Goal: Transaction & Acquisition: Purchase product/service

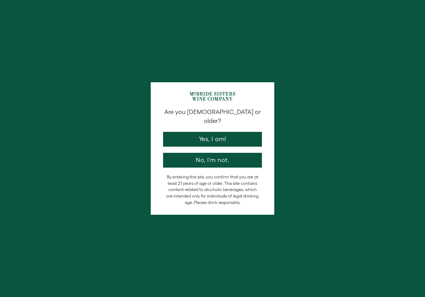
click at [242, 132] on button "Yes, I am!" at bounding box center [212, 139] width 99 height 15
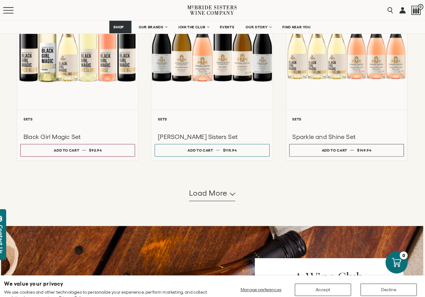
click at [213, 194] on span "Load more" at bounding box center [208, 189] width 37 height 10
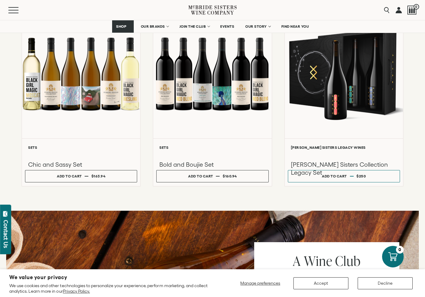
scroll to position [686, 0]
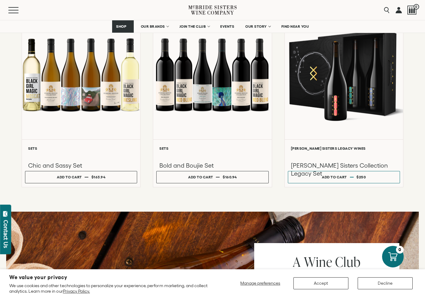
click at [77, 170] on h3 "Chic and Sassy Set" at bounding box center [81, 166] width 106 height 8
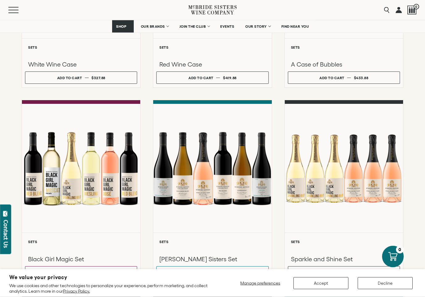
scroll to position [397, 0]
click at [164, 26] on span "OUR BRANDS" at bounding box center [153, 26] width 24 height 4
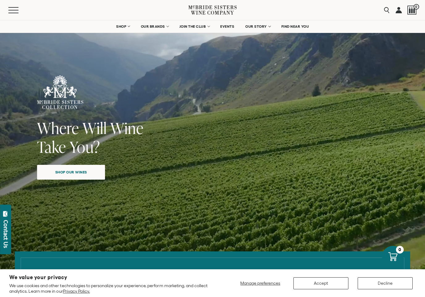
click at [164, 28] on link "OUR BRANDS" at bounding box center [154, 26] width 35 height 12
click at [52, 168] on span "Shop our wines" at bounding box center [70, 172] width 53 height 12
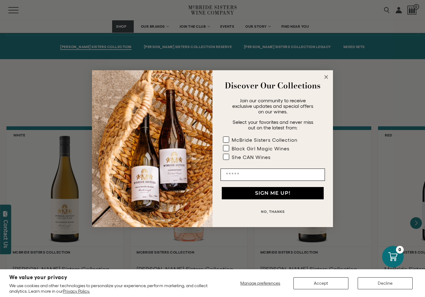
scroll to position [435, 0]
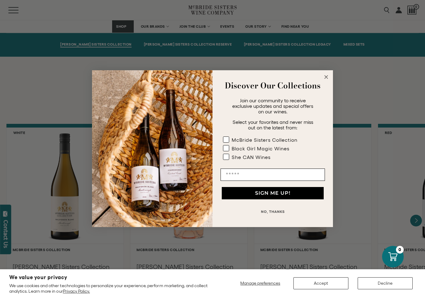
click at [325, 78] on circle "Close dialog" at bounding box center [325, 76] width 7 height 7
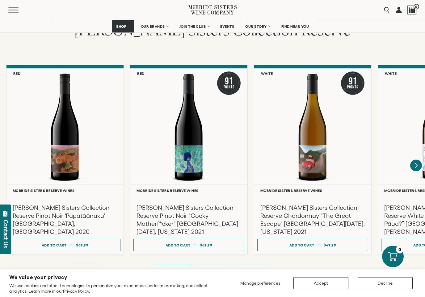
scroll to position [1016, 0]
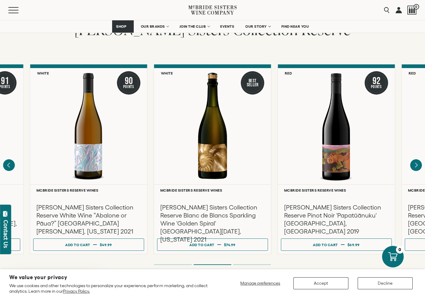
click at [341, 211] on h3 "[PERSON_NAME] Sisters Collection Reserve Pinot Noir 'Papatūānuku' [GEOGRAPHIC_D…" at bounding box center [336, 220] width 105 height 32
click at [354, 204] on h3 "[PERSON_NAME] Sisters Collection Reserve Pinot Noir 'Papatūānuku' [GEOGRAPHIC_D…" at bounding box center [336, 220] width 105 height 32
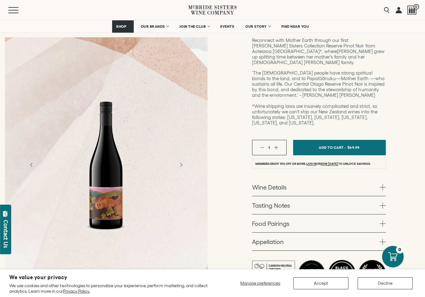
scroll to position [178, 0]
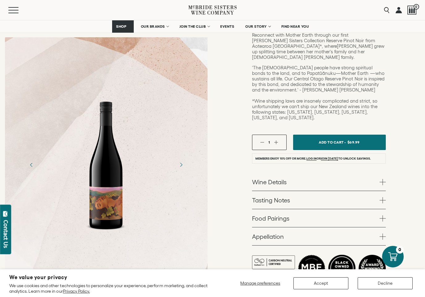
click at [375, 173] on link "Wine Details" at bounding box center [319, 182] width 134 height 18
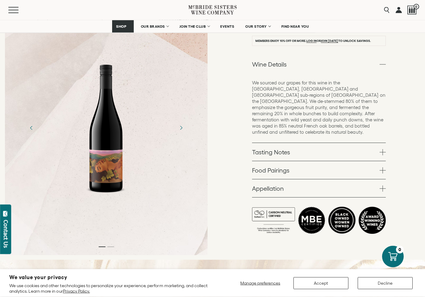
click at [382, 150] on span at bounding box center [382, 153] width 6 height 6
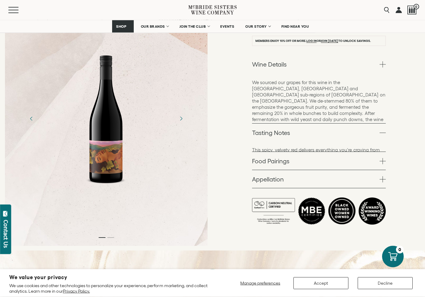
scroll to position [296, 0]
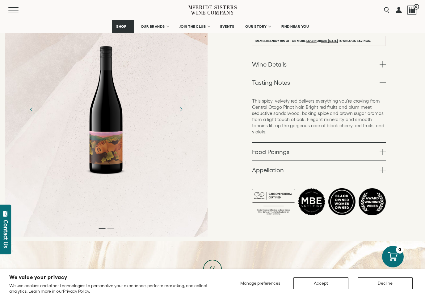
click at [385, 149] on span at bounding box center [382, 152] width 6 height 6
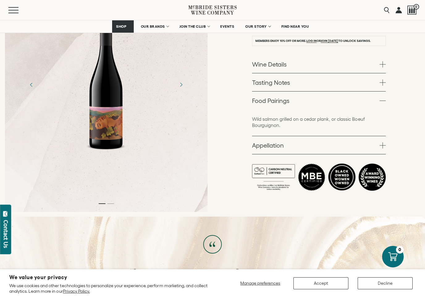
click at [384, 136] on link "Appellation" at bounding box center [319, 145] width 134 height 18
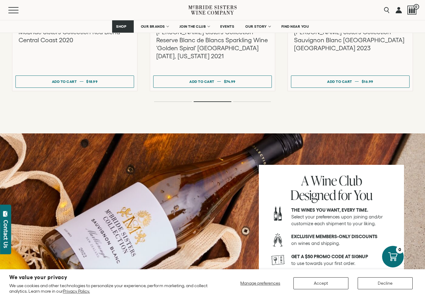
scroll to position [918, 0]
